Goal: Navigation & Orientation: Find specific page/section

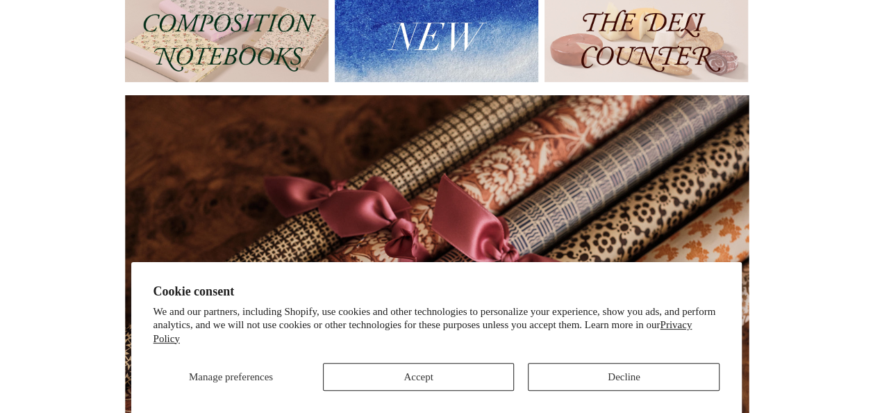
scroll to position [197, 0]
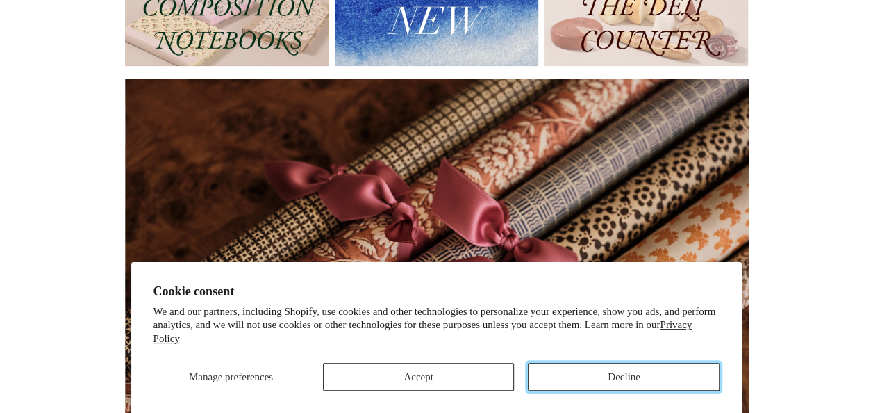
click at [615, 368] on button "Decline" at bounding box center [624, 377] width 192 height 28
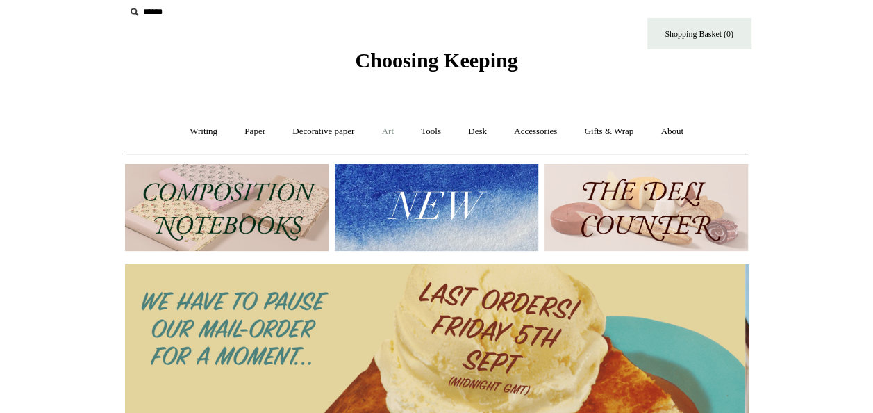
scroll to position [0, 0]
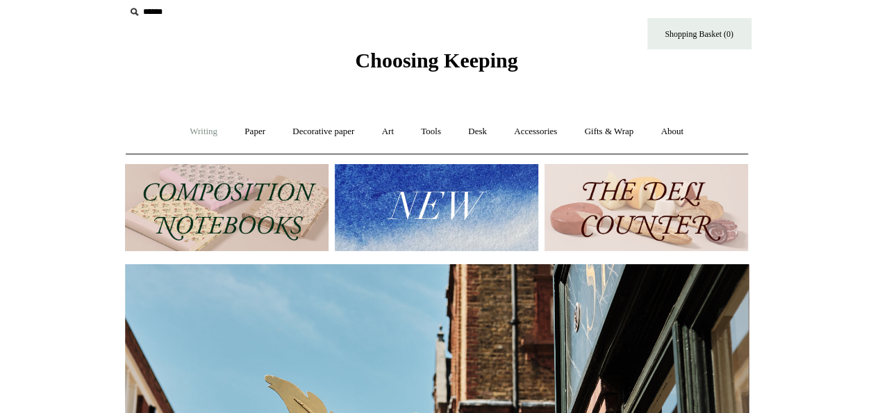
click at [198, 132] on link "Writing +" at bounding box center [203, 131] width 53 height 37
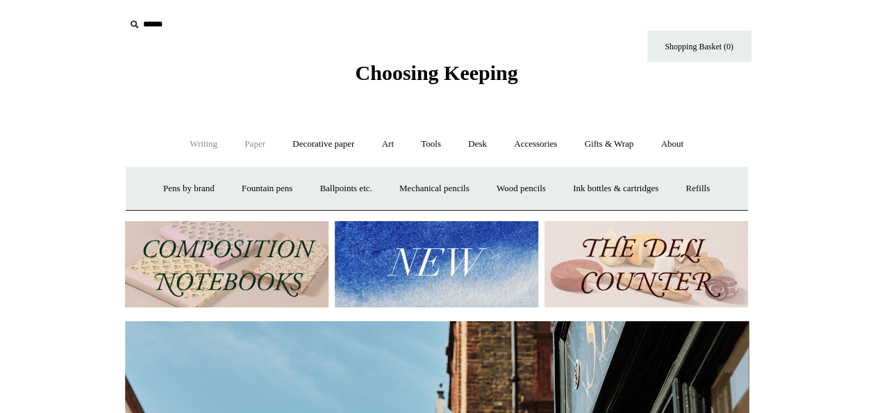
click at [263, 138] on link "Paper +" at bounding box center [255, 144] width 46 height 37
click at [331, 192] on link "📆 Dated Diaries 📆" at bounding box center [326, 188] width 101 height 37
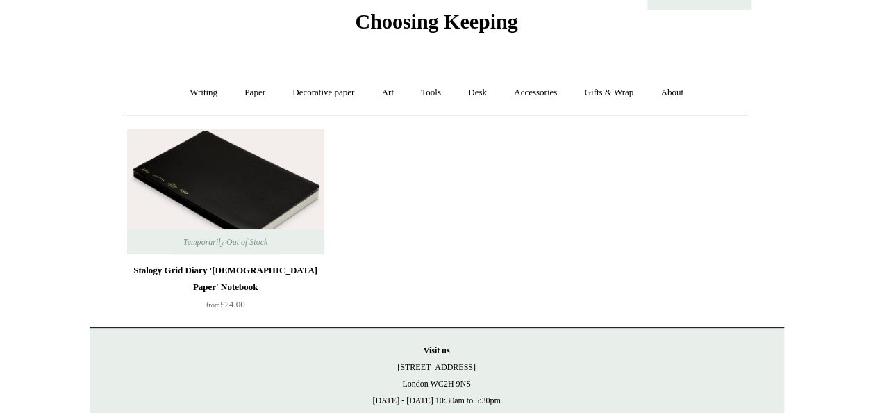
scroll to position [55, 0]
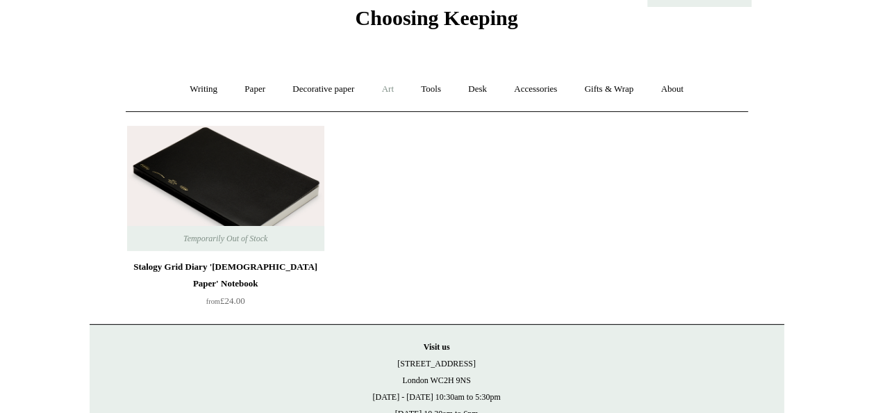
click at [406, 89] on link "Art +" at bounding box center [387, 89] width 37 height 37
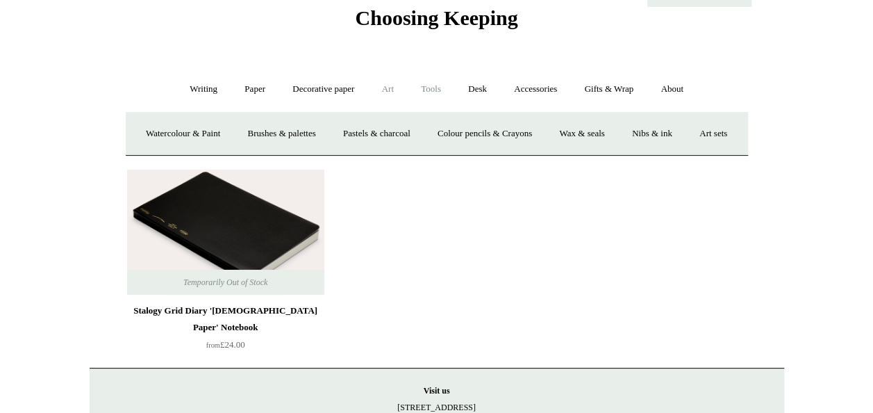
click at [432, 89] on link "Tools +" at bounding box center [430, 89] width 45 height 37
click at [483, 91] on link "Desk +" at bounding box center [478, 89] width 44 height 37
click at [378, 135] on link "Boxes & archiving" at bounding box center [347, 133] width 93 height 37
